Goal: Task Accomplishment & Management: Manage account settings

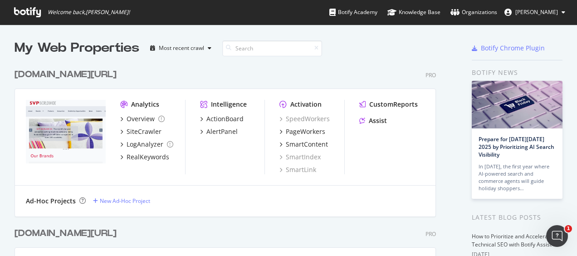
click at [534, 13] on span "[PERSON_NAME]" at bounding box center [537, 12] width 43 height 8
click at [471, 11] on div "Organizations" at bounding box center [474, 12] width 47 height 9
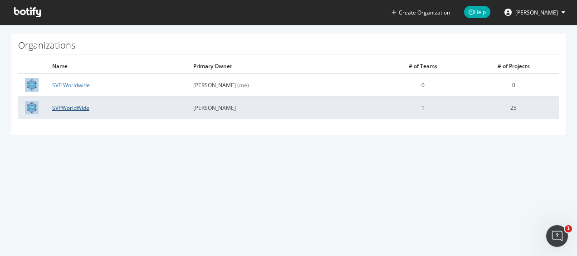
click at [68, 107] on link "SVPWorldWide" at bounding box center [70, 108] width 37 height 8
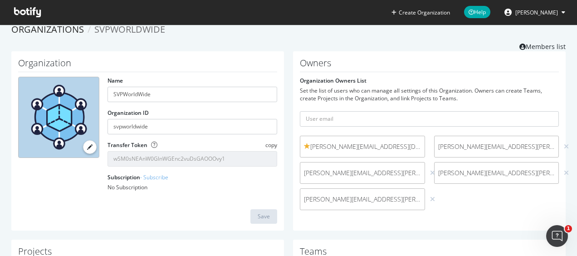
scroll to position [18, 0]
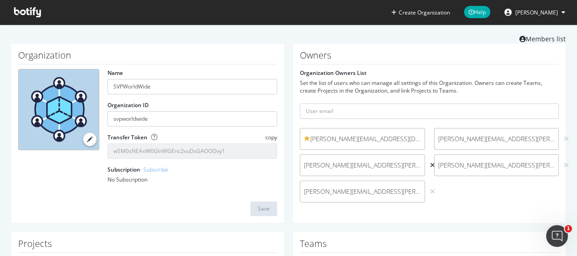
click at [430, 166] on icon at bounding box center [432, 165] width 5 height 6
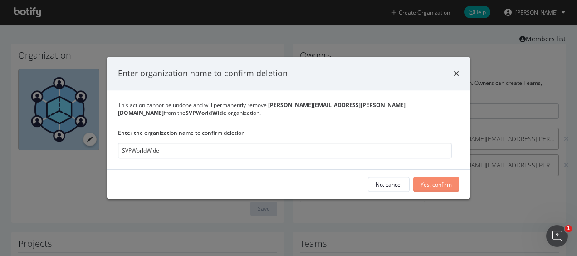
type input "SVPWorldWide"
click at [427, 182] on div "Yes, confirm" at bounding box center [436, 185] width 31 height 8
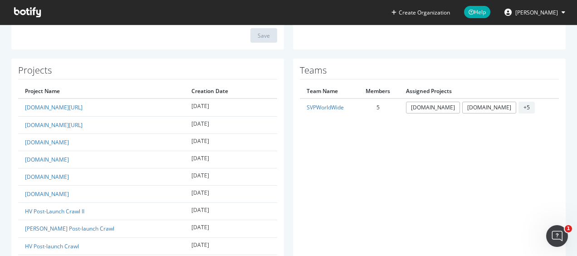
scroll to position [183, 0]
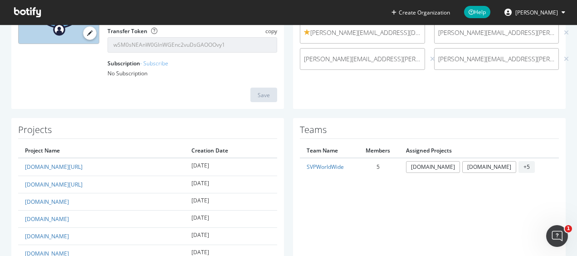
scroll to position [0, 0]
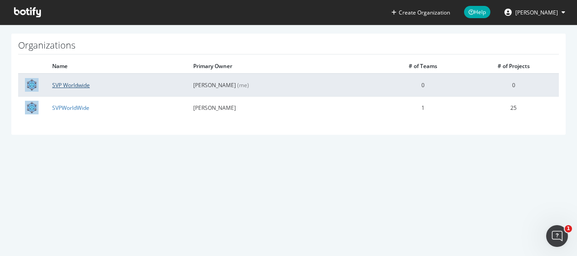
click at [71, 84] on link "SVP Worldwide" at bounding box center [71, 85] width 38 height 8
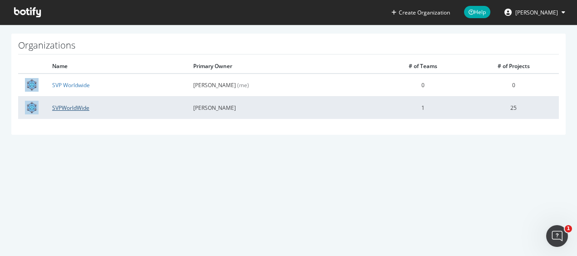
click at [75, 107] on link "SVPWorldWide" at bounding box center [70, 108] width 37 height 8
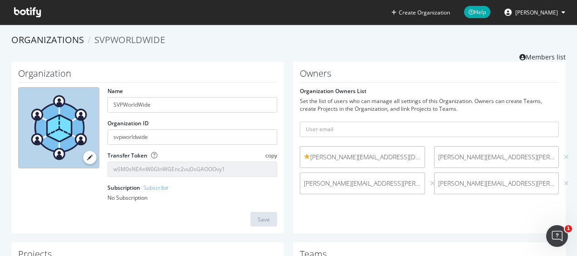
click at [399, 155] on span "jim.ferolo@svpworldwide.com" at bounding box center [362, 157] width 117 height 9
click at [304, 155] on span at bounding box center [307, 156] width 6 height 6
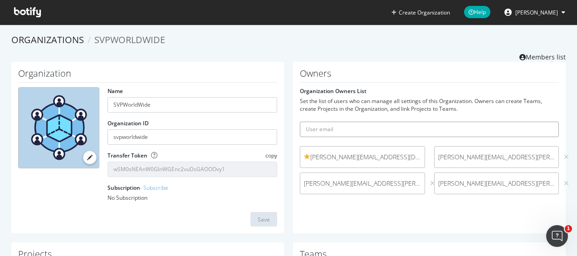
click at [323, 126] on input "text" at bounding box center [429, 129] width 259 height 15
click at [345, 103] on div "Set the list of users who can manage all settings of this Organization. Owners …" at bounding box center [429, 104] width 259 height 15
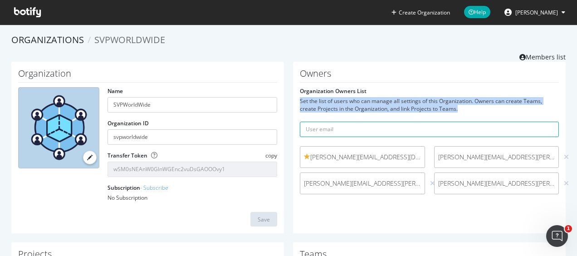
click at [345, 103] on div "Set the list of users who can manage all settings of this Organization. Owners …" at bounding box center [429, 104] width 259 height 15
drag, startPoint x: 345, startPoint y: 103, endPoint x: 399, endPoint y: 108, distance: 53.9
click at [399, 108] on div "Set the list of users who can manage all settings of this Organization. Owners …" at bounding box center [429, 104] width 259 height 15
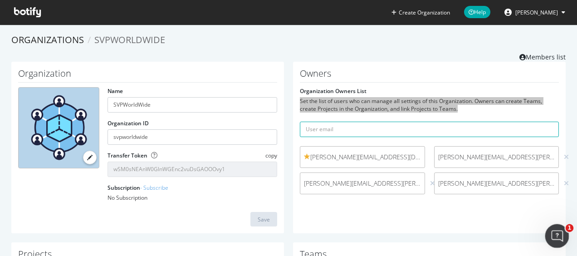
click at [561, 235] on icon "Open Intercom Messenger" at bounding box center [556, 234] width 15 height 15
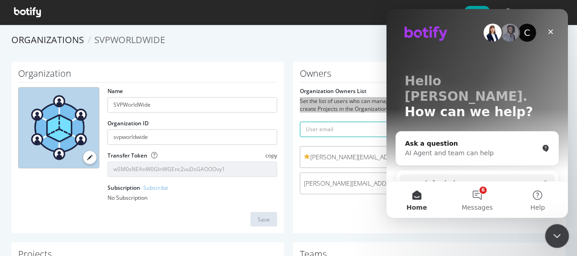
click at [564, 236] on div "Close Intercom Messenger" at bounding box center [556, 235] width 22 height 22
